Goal: Task Accomplishment & Management: Complete application form

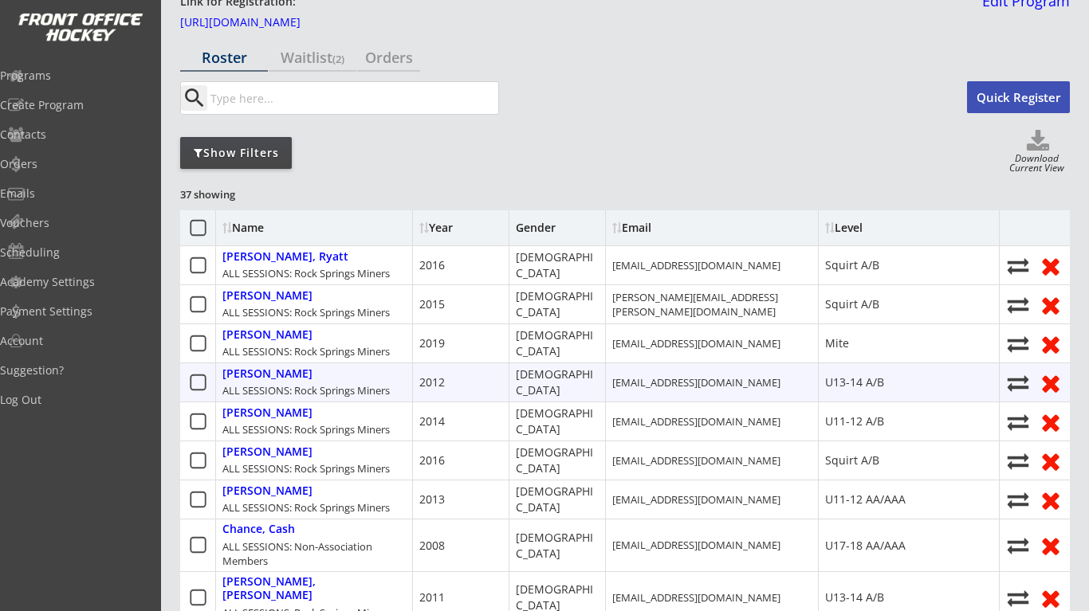
scroll to position [75, 0]
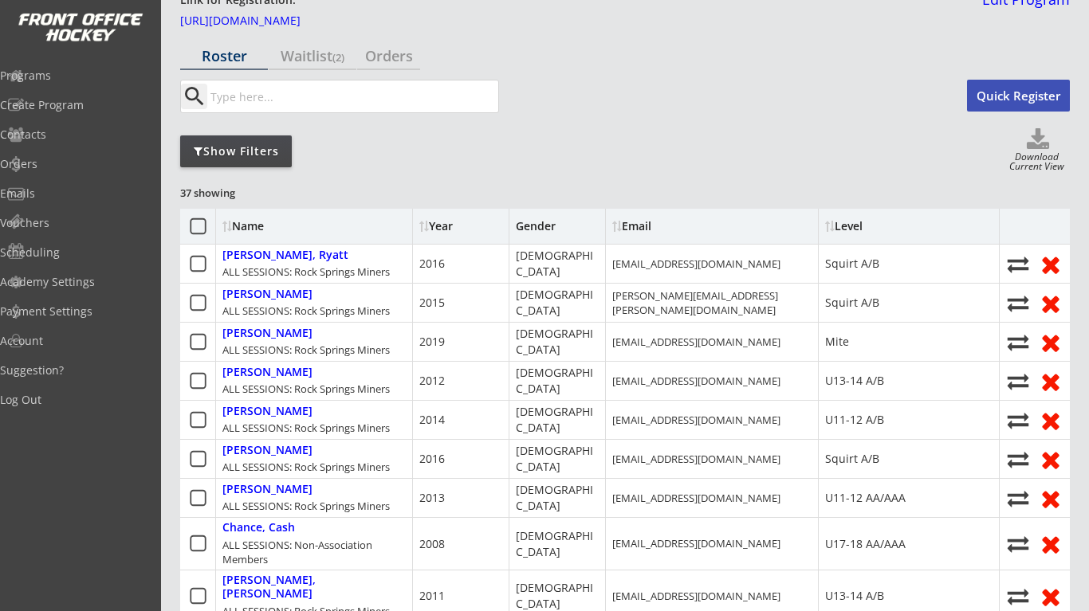
click at [199, 226] on icon at bounding box center [198, 227] width 20 height 20
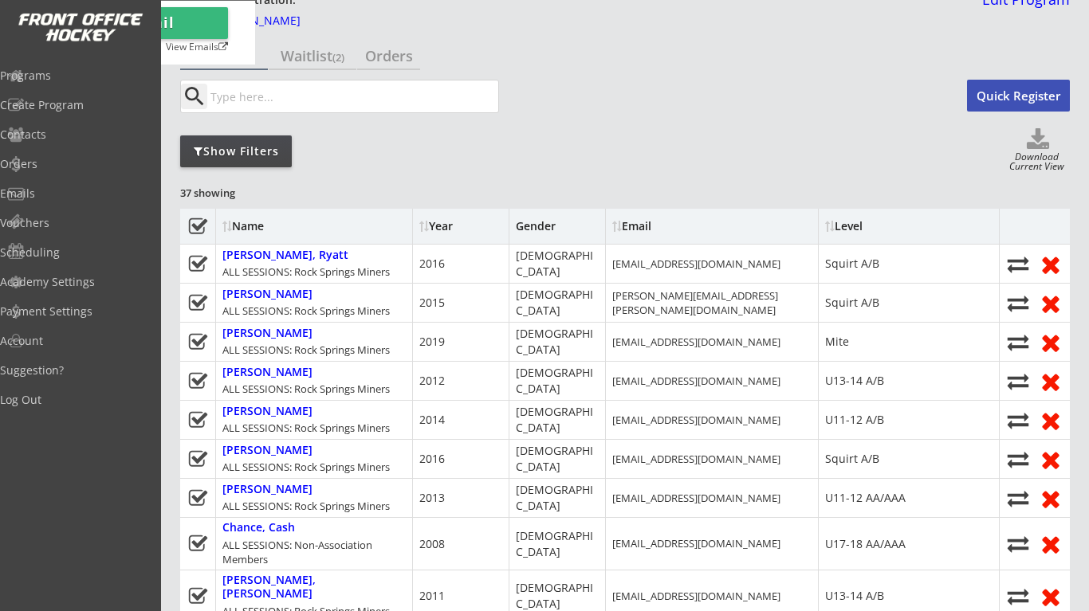
click at [197, 222] on icon at bounding box center [198, 227] width 20 height 20
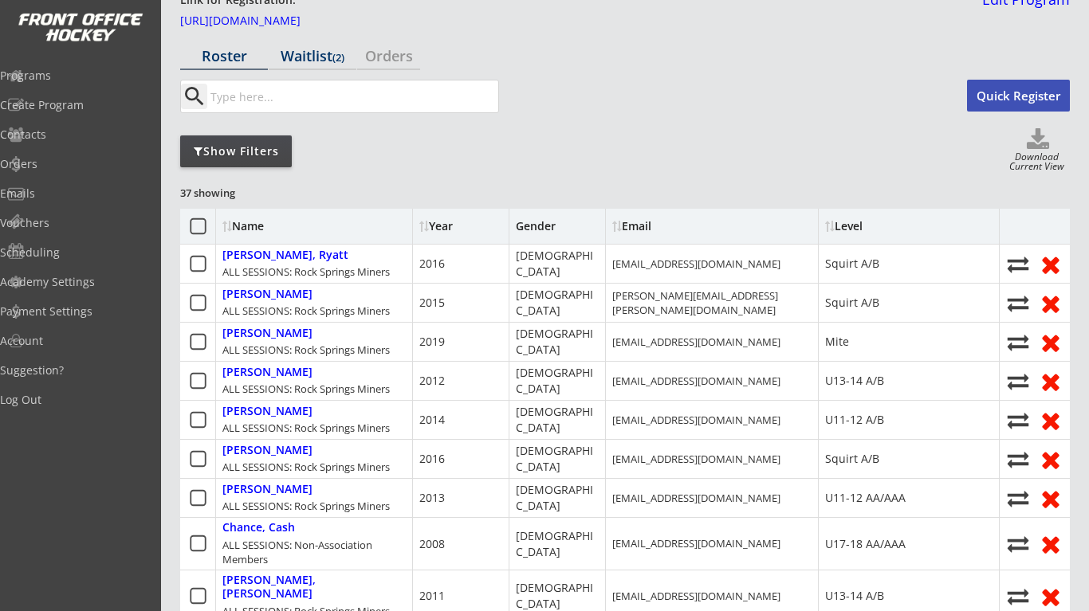
click at [326, 55] on div "Waitlist (2)" at bounding box center [313, 56] width 88 height 14
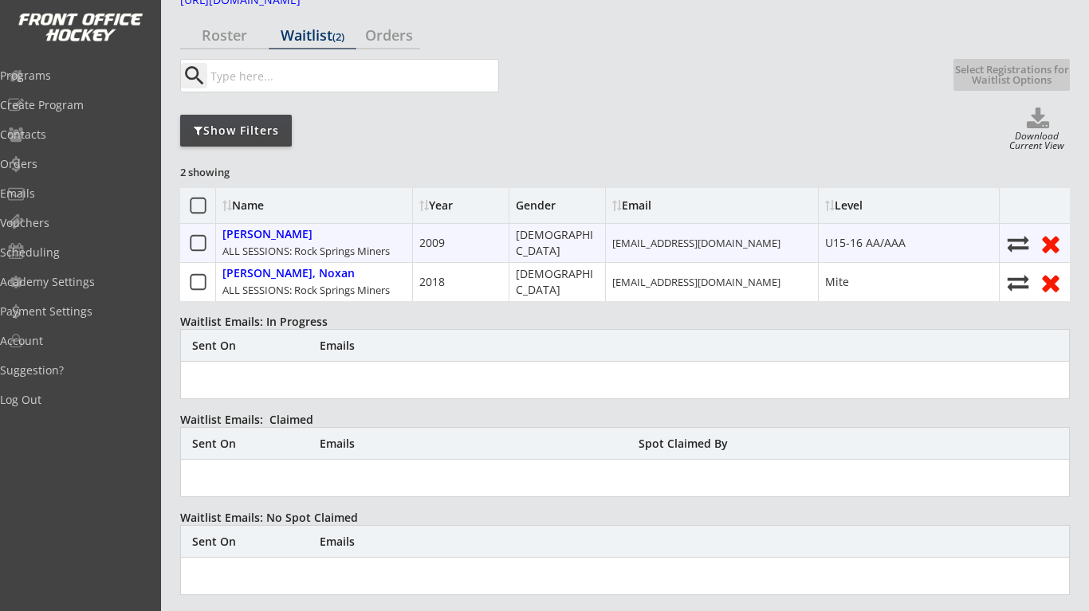
scroll to position [114, 0]
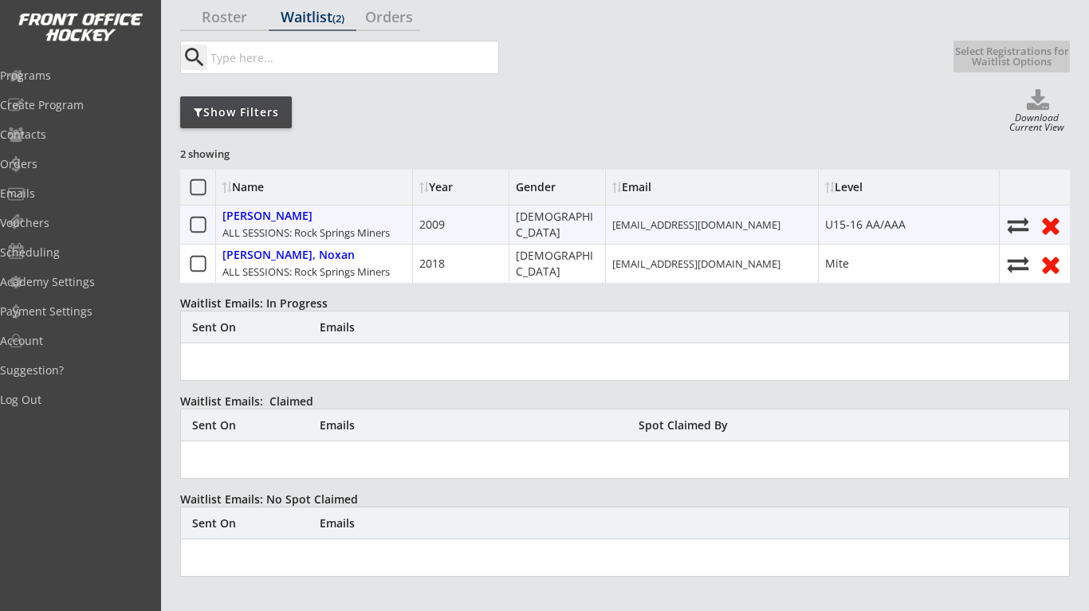
click at [1017, 226] on icon at bounding box center [1018, 225] width 24 height 22
select select ""Register Player - No Payment""
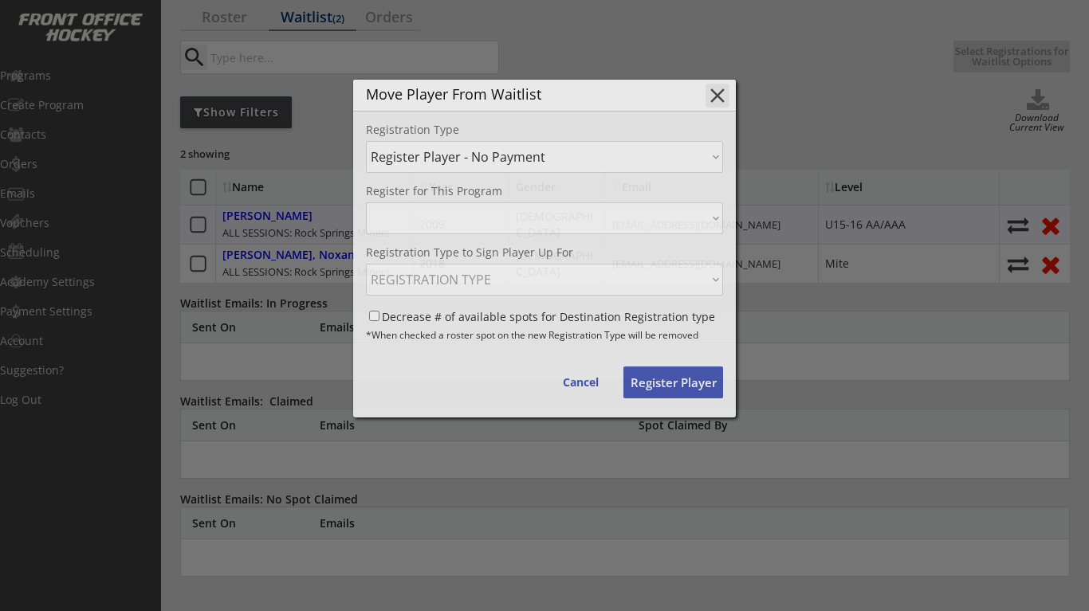
select select ""1348695171700984260__LOOKUP__1750437305996x921912304186425300""
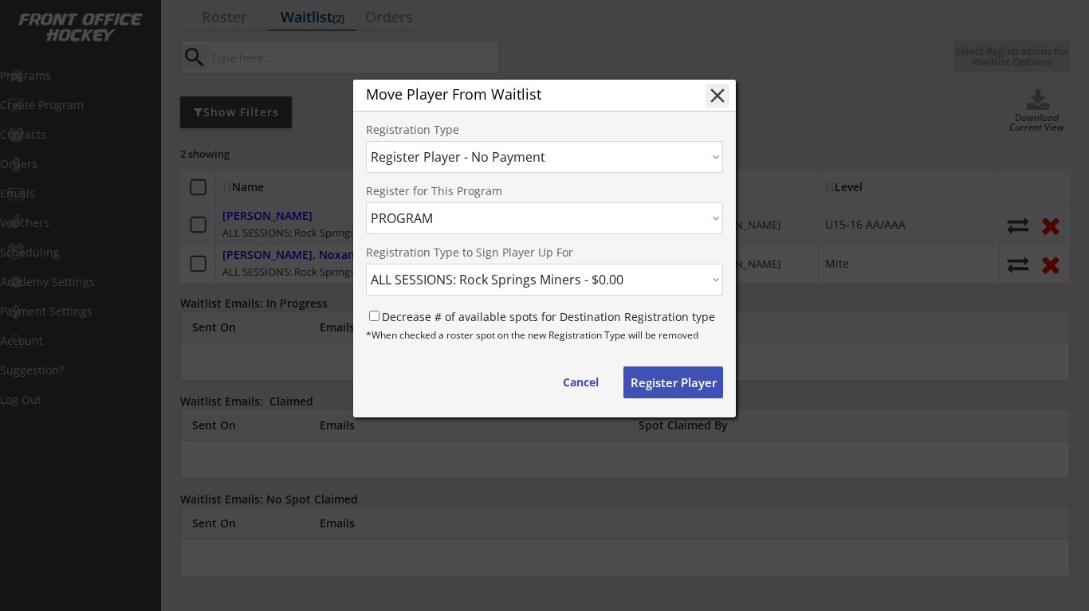
select select ""1348695171700984260__LOOKUP__1750436831479x585061146860191700""
click at [676, 383] on button "Register Player" at bounding box center [673, 383] width 100 height 32
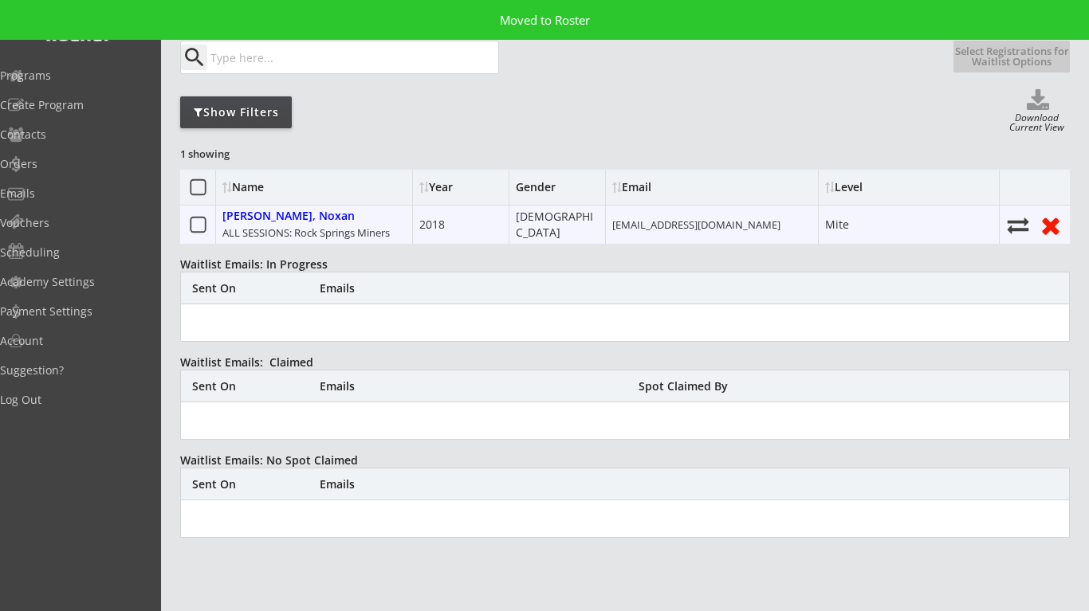
click at [1017, 222] on use at bounding box center [1019, 226] width 22 height 16
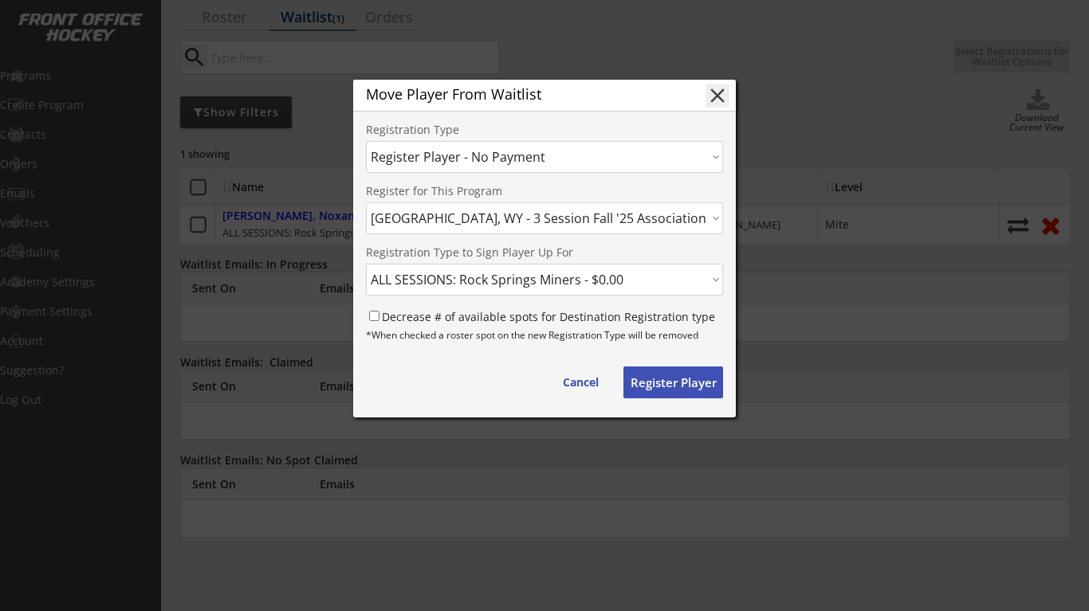
click at [716, 98] on button "close" at bounding box center [717, 96] width 24 height 24
select select ""PLACEHOLDER_1427118222253""
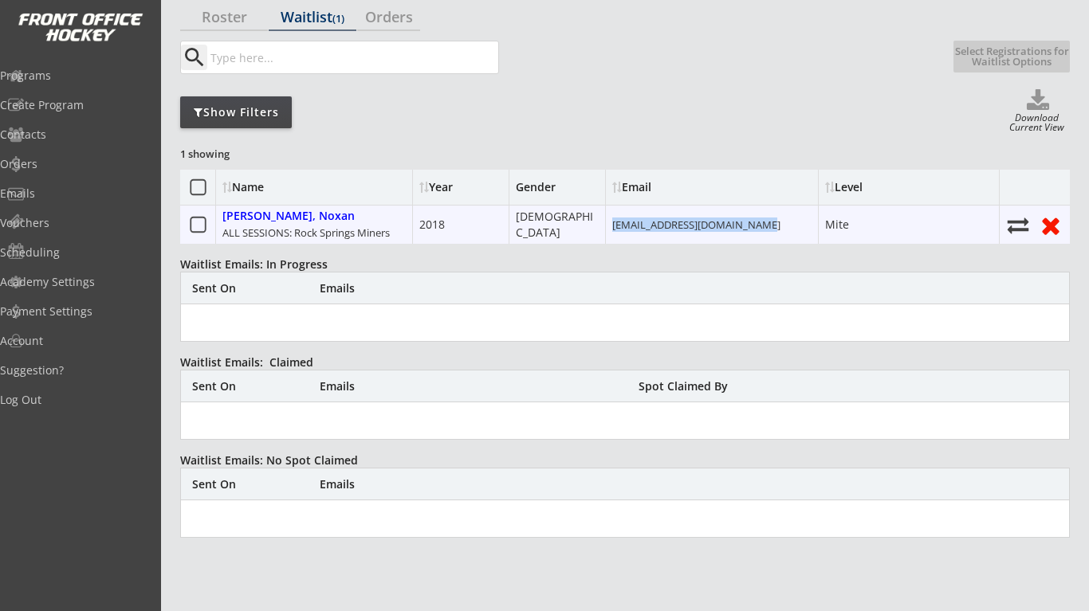
drag, startPoint x: 612, startPoint y: 224, endPoint x: 767, endPoint y: 230, distance: 154.8
click at [767, 230] on div "[EMAIL_ADDRESS][DOMAIN_NAME]" at bounding box center [712, 225] width 213 height 38
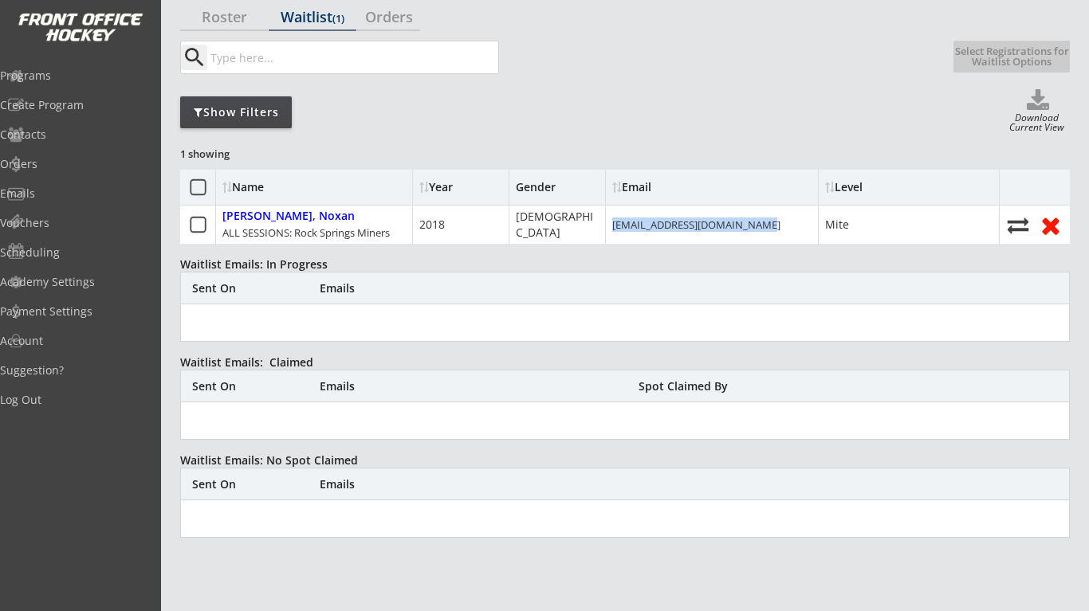
copy div "[EMAIL_ADDRESS][DOMAIN_NAME]"
click at [313, 205] on div "Name Year Gender Email Level" at bounding box center [625, 188] width 890 height 36
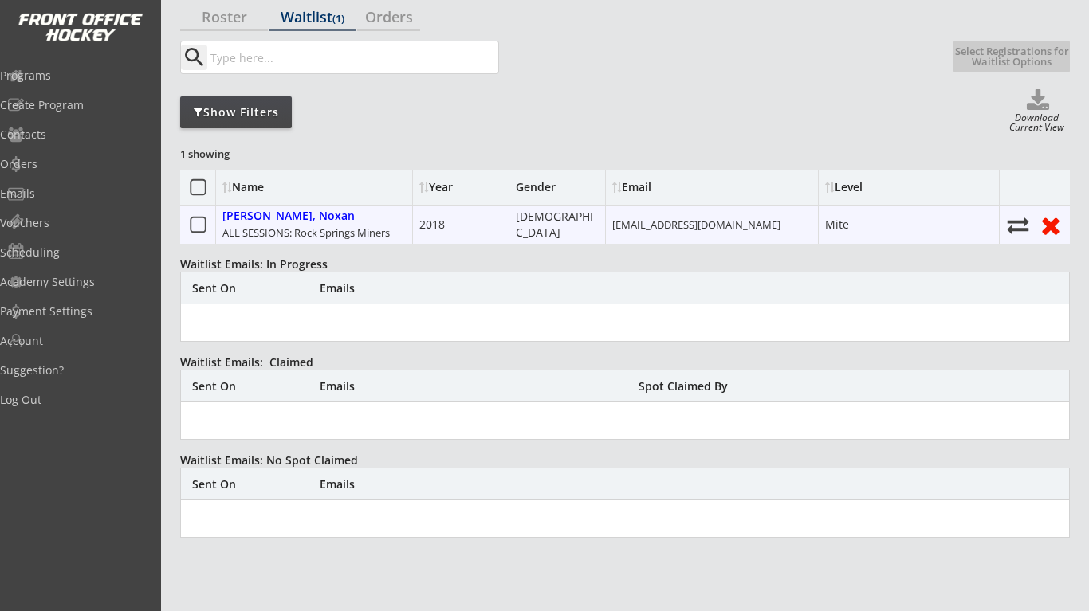
click at [312, 214] on div "[PERSON_NAME], Noxan" at bounding box center [288, 217] width 132 height 14
type input "Noxan"
type input "[PERSON_NAME]"
type input "[DEMOGRAPHIC_DATA]"
type input "[STREET_ADDRESS]"
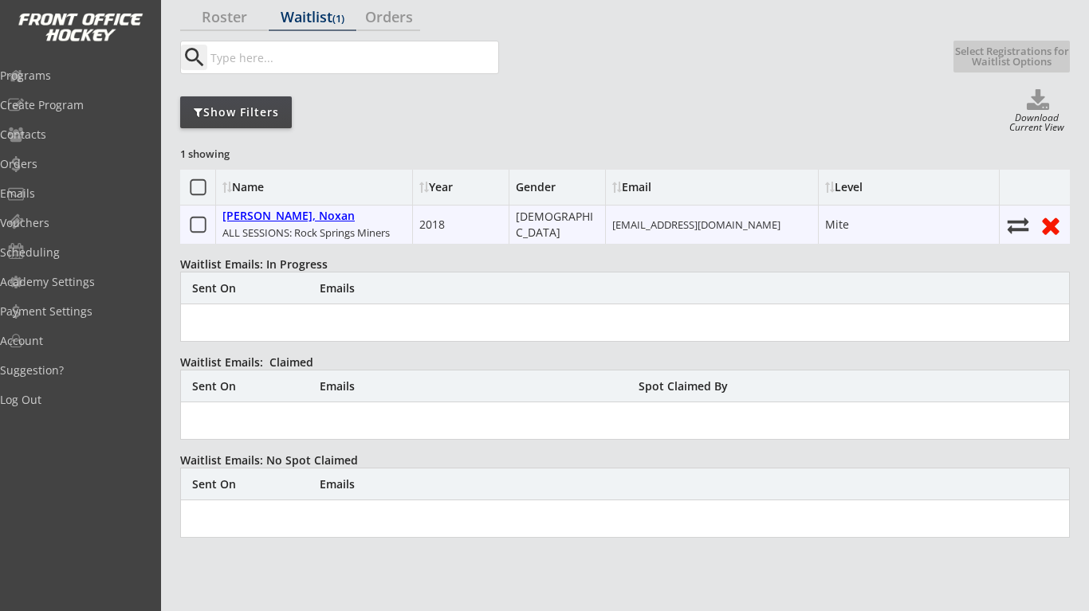
select select ""Mite""
type input "None"
type input "[PERSON_NAME] and [PERSON_NAME]"
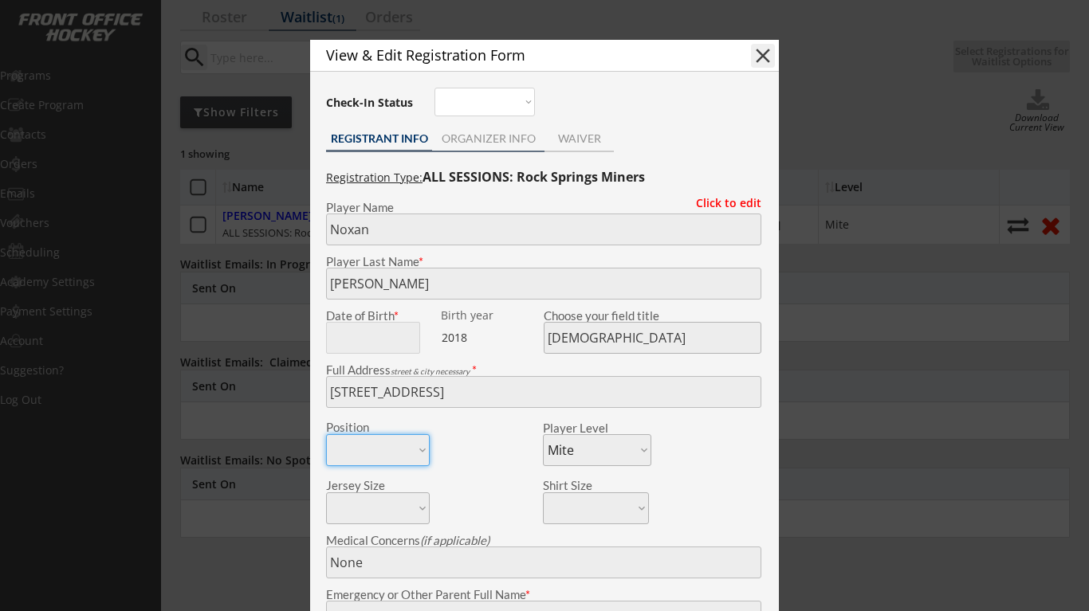
click at [477, 133] on div "ORGANIZER INFO" at bounding box center [488, 138] width 112 height 11
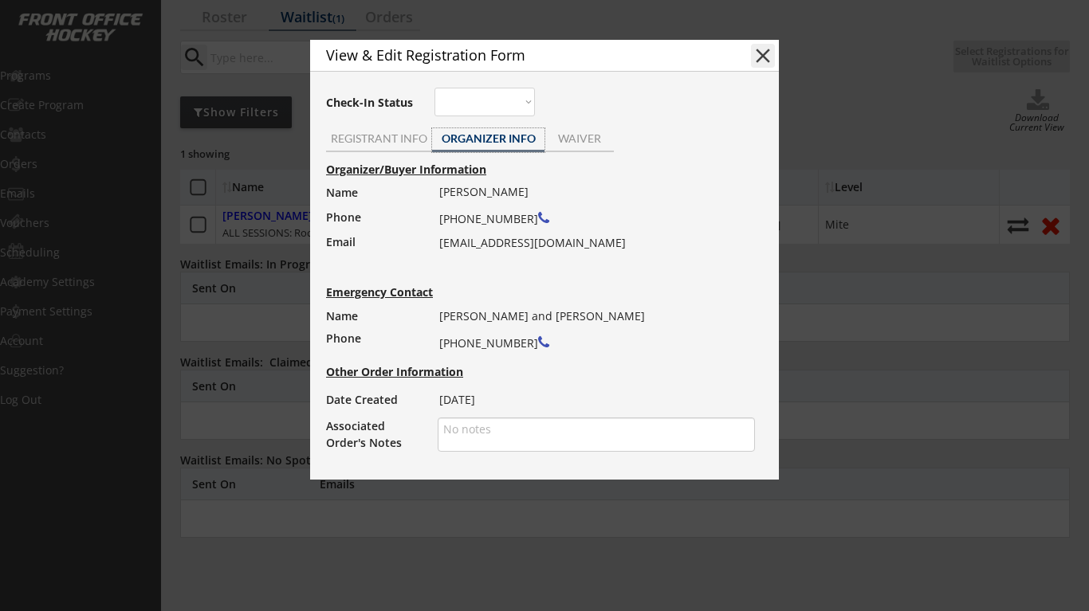
click at [749, 59] on div "View & Edit Registration Form close" at bounding box center [544, 56] width 469 height 32
click at [757, 57] on button "close" at bounding box center [763, 56] width 24 height 24
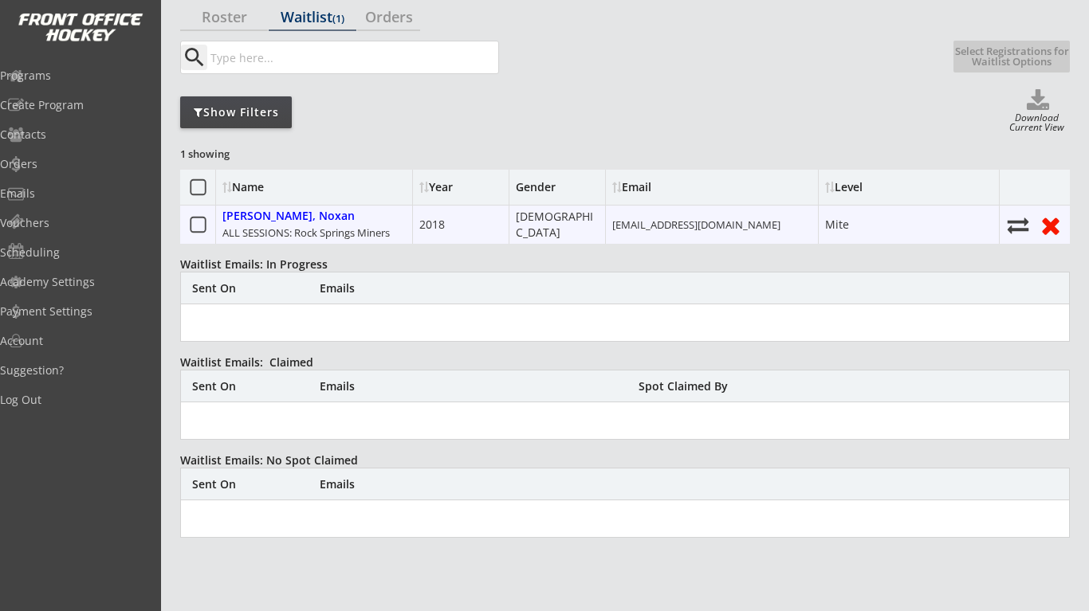
click at [1019, 228] on use at bounding box center [1019, 226] width 22 height 16
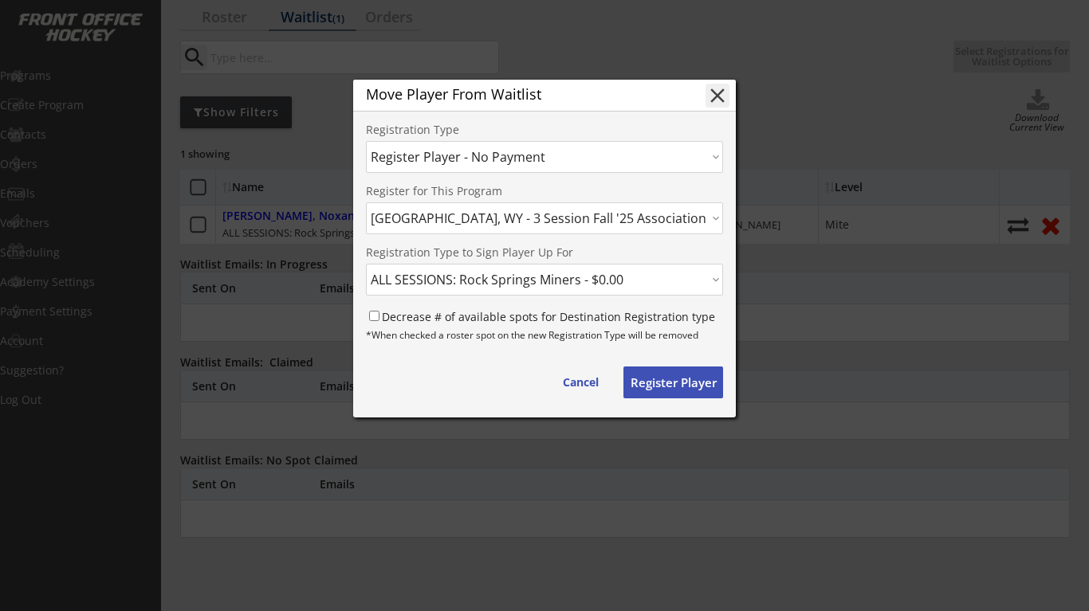
click at [666, 381] on button "Register Player" at bounding box center [673, 383] width 100 height 32
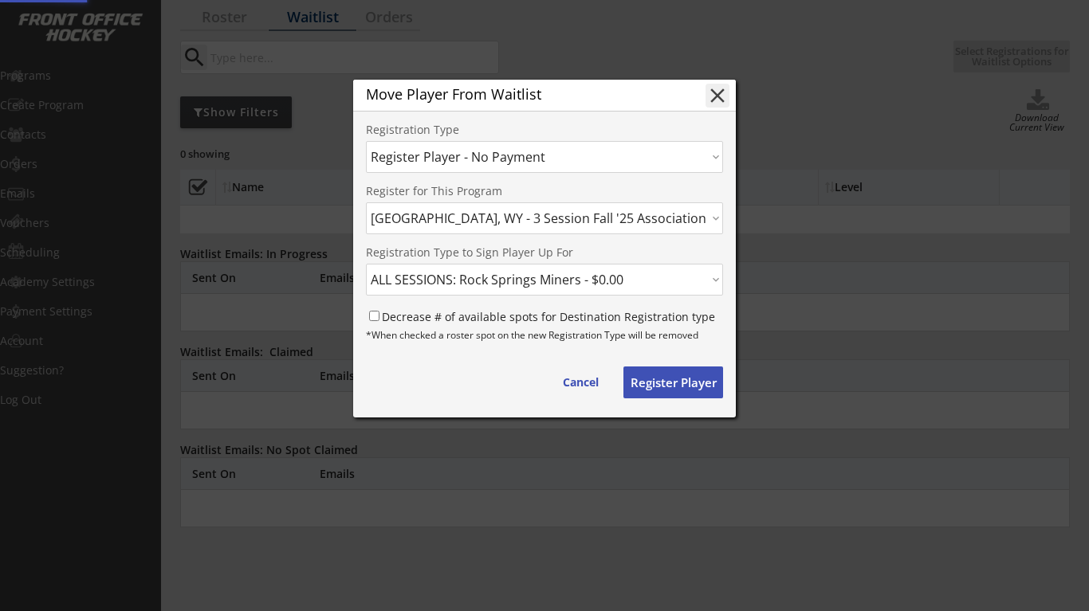
select select ""PLACEHOLDER_1427118222253""
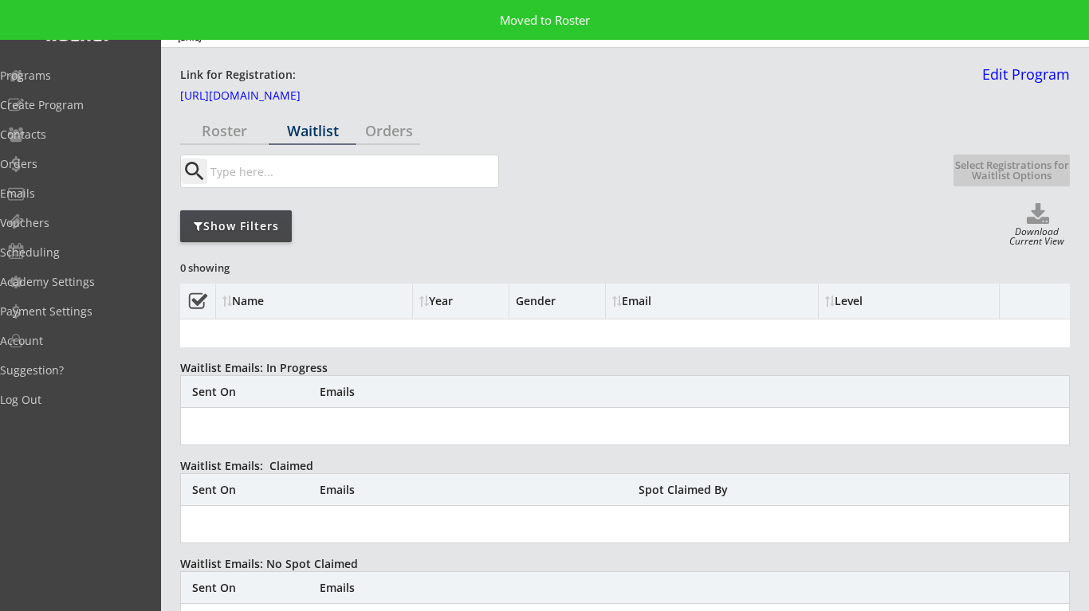
scroll to position [0, 0]
click at [221, 124] on div "Roster" at bounding box center [224, 131] width 88 height 14
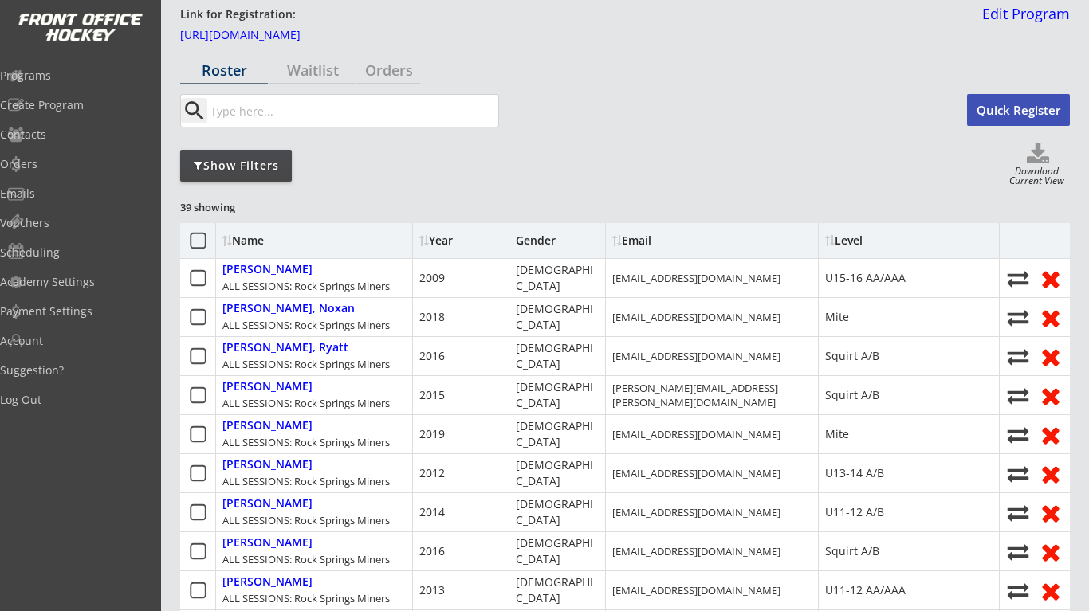
scroll to position [70, 0]
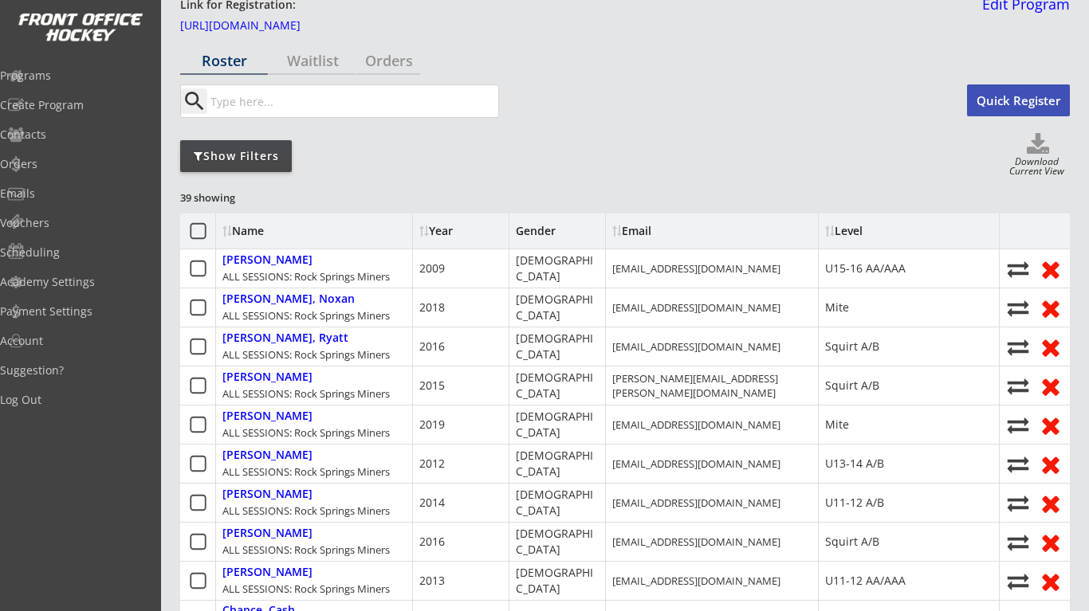
click at [200, 232] on icon at bounding box center [198, 232] width 20 height 20
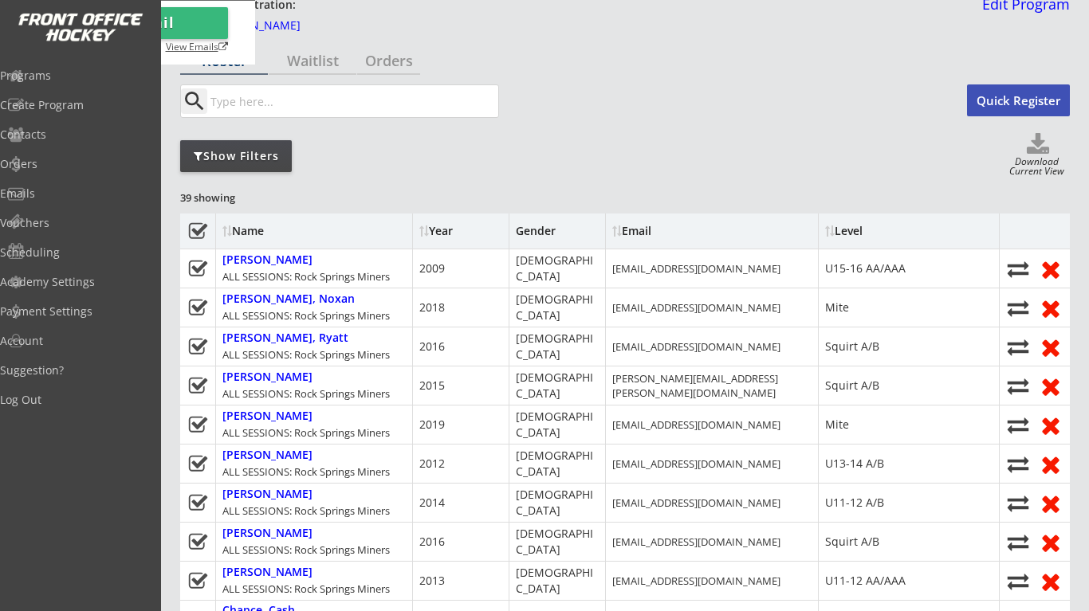
click at [228, 55] on div "View Emails" at bounding box center [192, 48] width 72 height 13
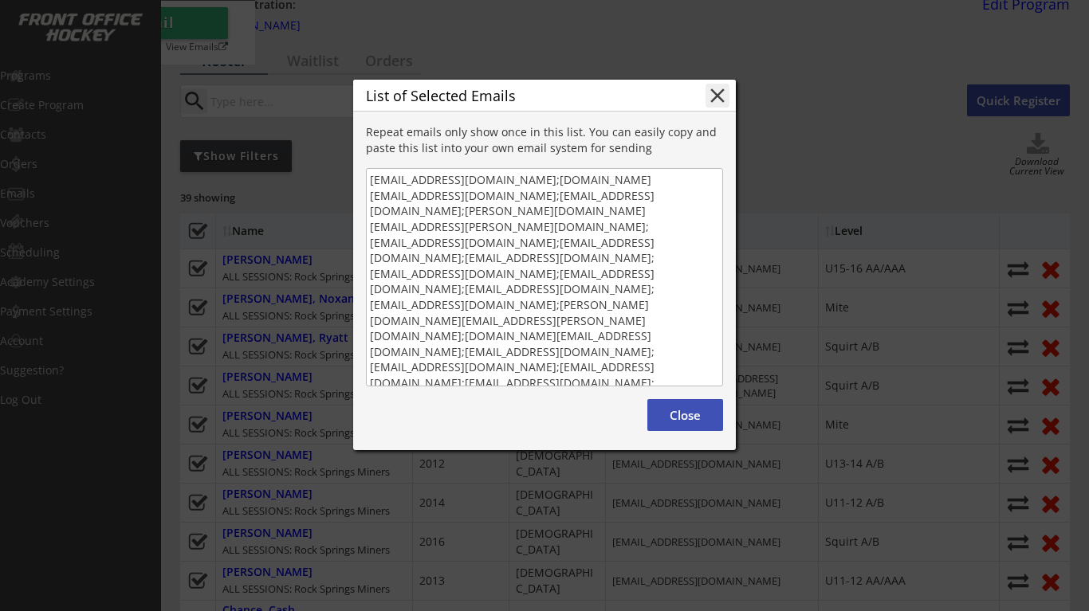
scroll to position [2, 0]
drag, startPoint x: 370, startPoint y: 183, endPoint x: 589, endPoint y: 418, distance: 320.9
click at [589, 418] on div "List of Selected Emails close Repeat emails only show once in this list. You ca…" at bounding box center [544, 265] width 383 height 371
